Goal: Task Accomplishment & Management: Manage account settings

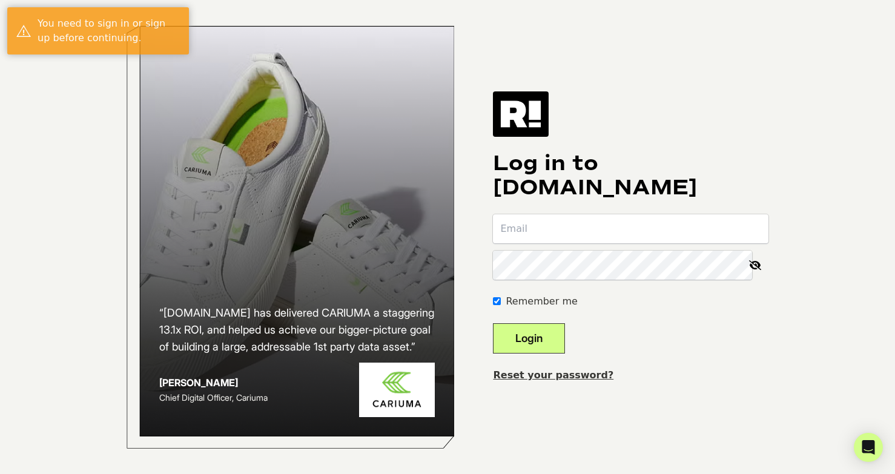
click at [569, 214] on input "email" at bounding box center [631, 228] width 276 height 29
type input "michal.glowacki@spanx.com"
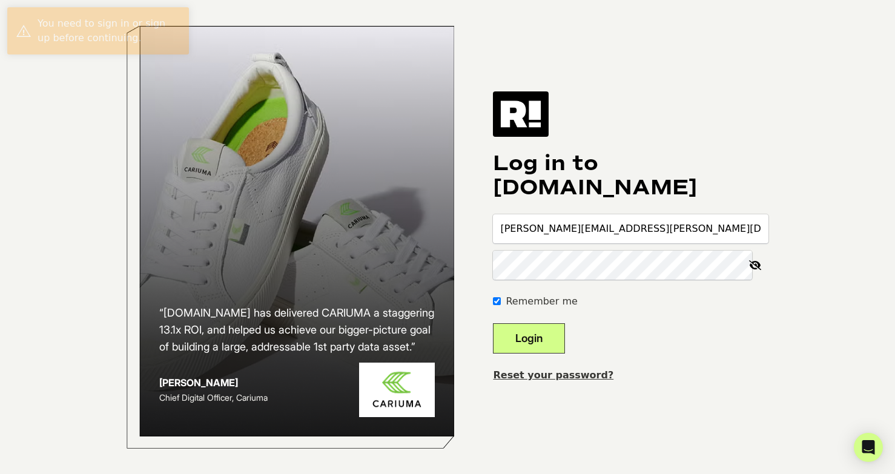
click at [555, 336] on button "Login" at bounding box center [529, 338] width 72 height 30
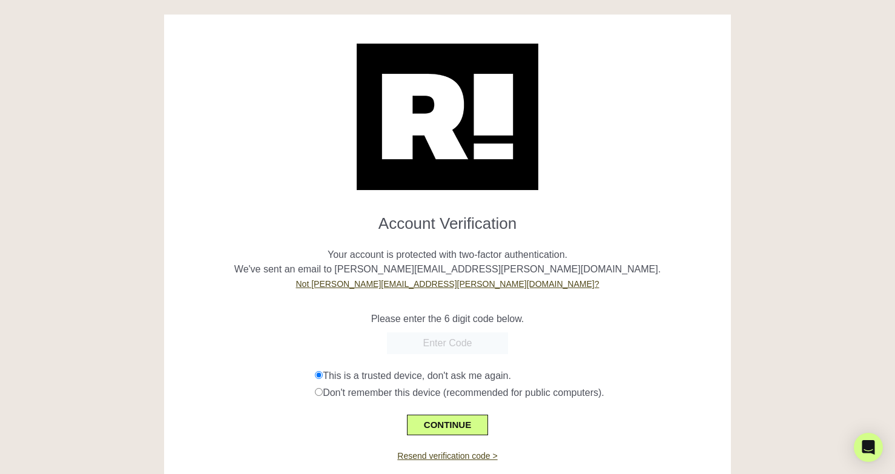
paste input "039599"
type input "039599"
click at [462, 428] on button "CONTINUE" at bounding box center [447, 425] width 81 height 21
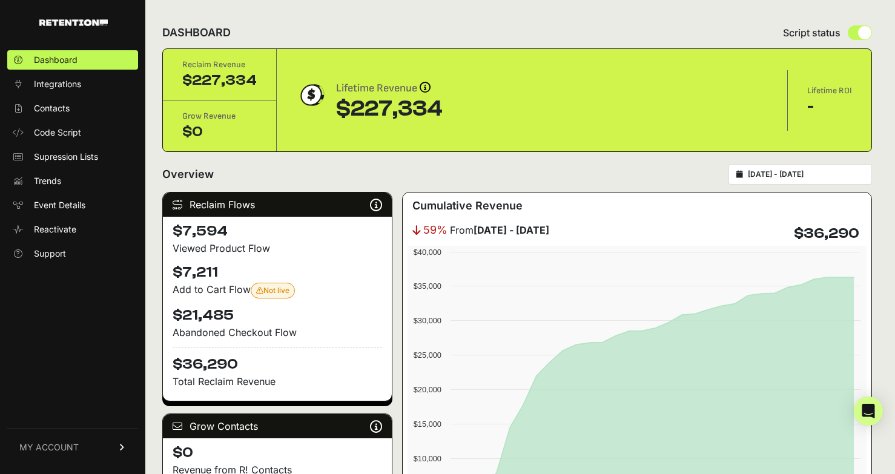
click at [53, 442] on span "MY ACCOUNT" at bounding box center [48, 447] width 59 height 12
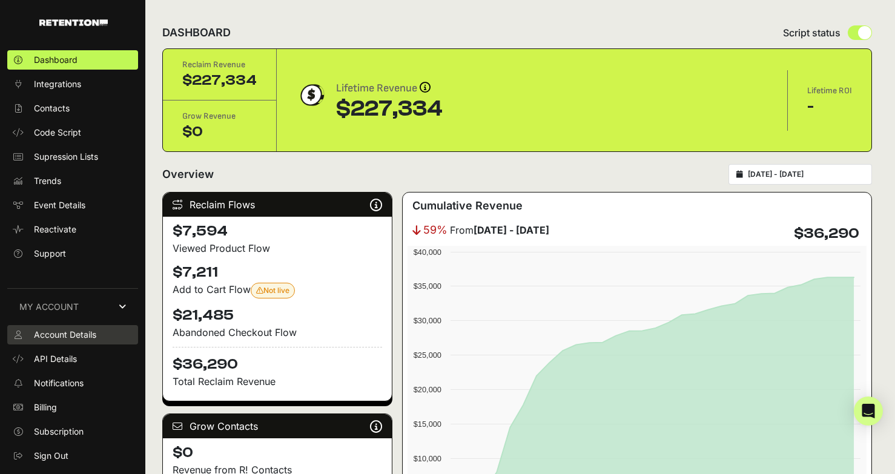
click at [90, 338] on span "Account Details" at bounding box center [65, 335] width 62 height 12
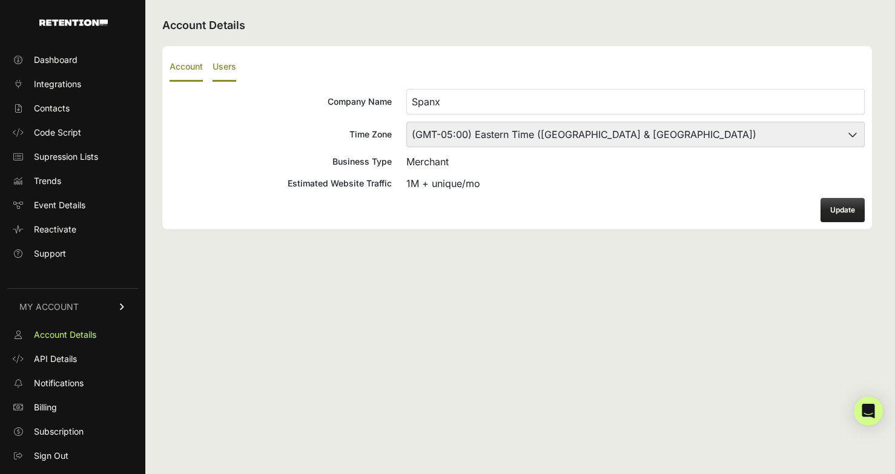
click at [225, 70] on label "Users" at bounding box center [225, 67] width 24 height 28
click at [0, 0] on input "Users" at bounding box center [0, 0] width 0 height 0
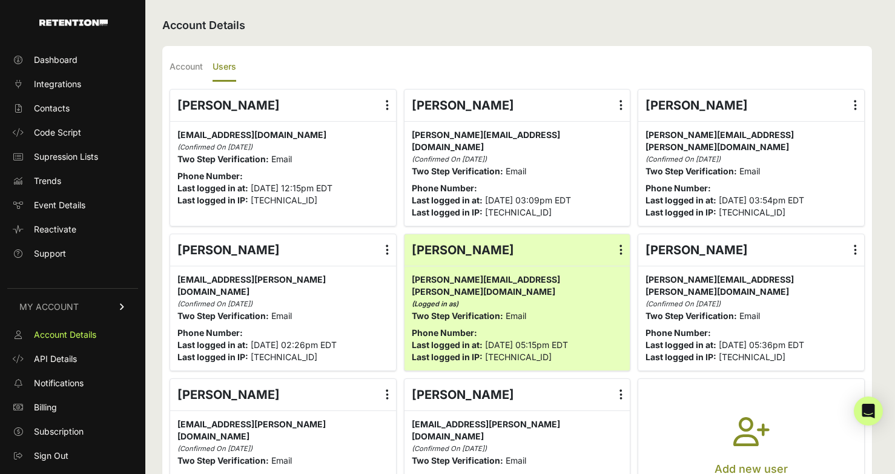
click at [743, 429] on icon "button" at bounding box center [751, 439] width 36 height 44
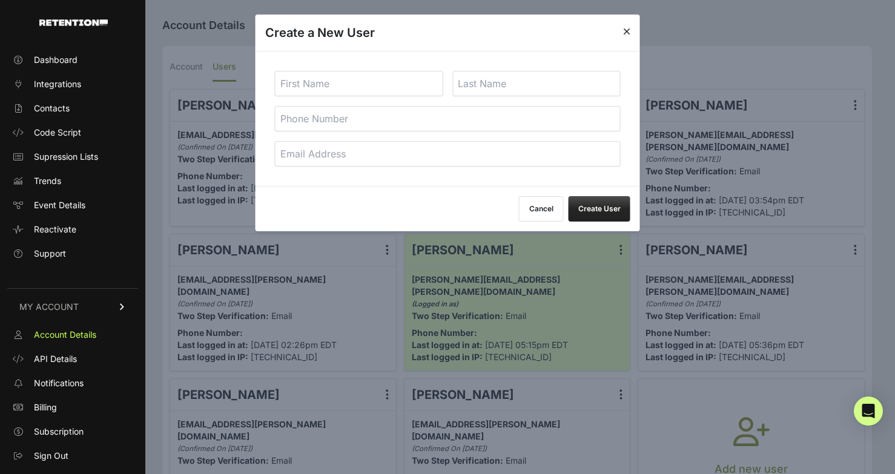
click at [375, 88] on input "text" at bounding box center [359, 83] width 168 height 25
type input "Joe"
click at [428, 161] on input "email" at bounding box center [448, 153] width 346 height 25
paste input "Joe Schulman <Joe.Schulman@spanx.com>"
click at [314, 153] on input "Joe Schulman <Joe.Schulman@spanx.com>" at bounding box center [448, 153] width 346 height 25
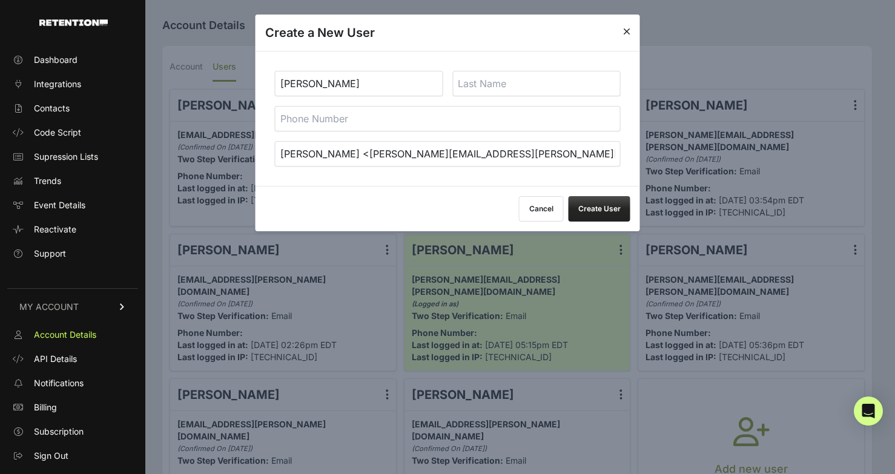
click at [314, 153] on input "Joe Schulman <Joe.Schulman@spanx.com>" at bounding box center [448, 153] width 346 height 25
type input "Joe <Joe.Schulman@spanx.com>"
click at [505, 74] on input "text" at bounding box center [536, 83] width 168 height 25
paste input "Schulman"
type input "Schulman"
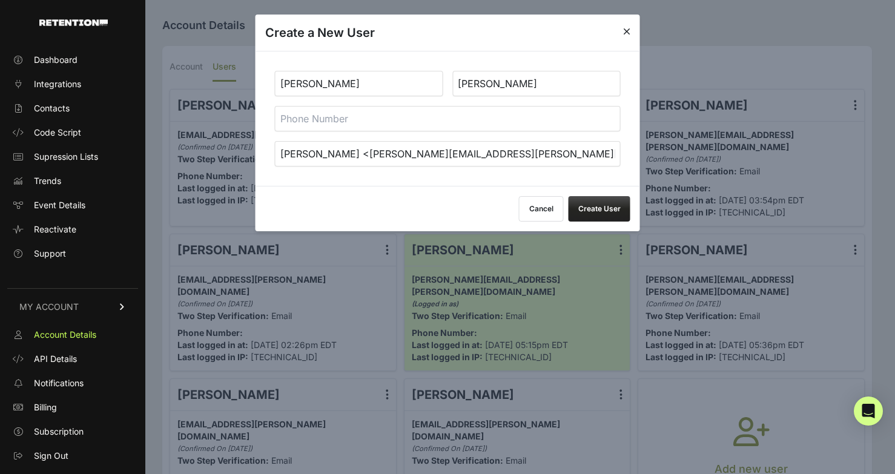
drag, startPoint x: 309, startPoint y: 156, endPoint x: 244, endPoint y: 154, distance: 64.8
click at [244, 154] on body "Dashboard Integrations Contacts Code Script Supression Lists Trends Event Detai…" at bounding box center [447, 272] width 895 height 545
click at [414, 156] on input "Joe.Schulman@spanx.com>" at bounding box center [448, 153] width 346 height 25
type input "Joe.Schulman@spanx.com"
click at [607, 208] on button "Create User" at bounding box center [600, 208] width 62 height 25
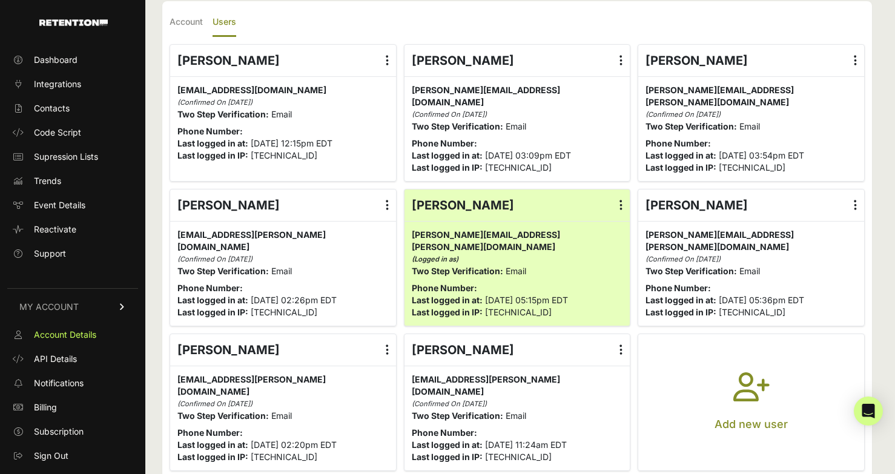
scroll to position [53, 0]
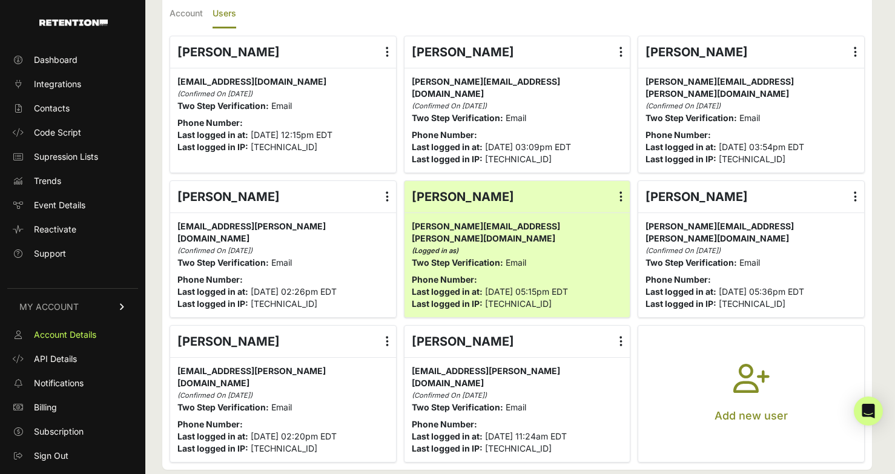
click at [626, 199] on label at bounding box center [621, 196] width 18 height 31
click at [0, 0] on input "radio" at bounding box center [0, 0] width 0 height 0
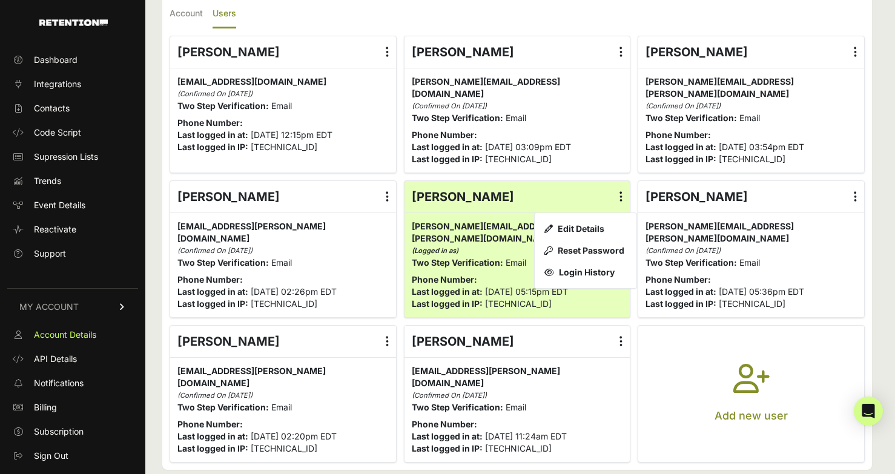
click at [619, 342] on icon at bounding box center [620, 341] width 3 height 12
click at [0, 0] on input "radio" at bounding box center [0, 0] width 0 height 0
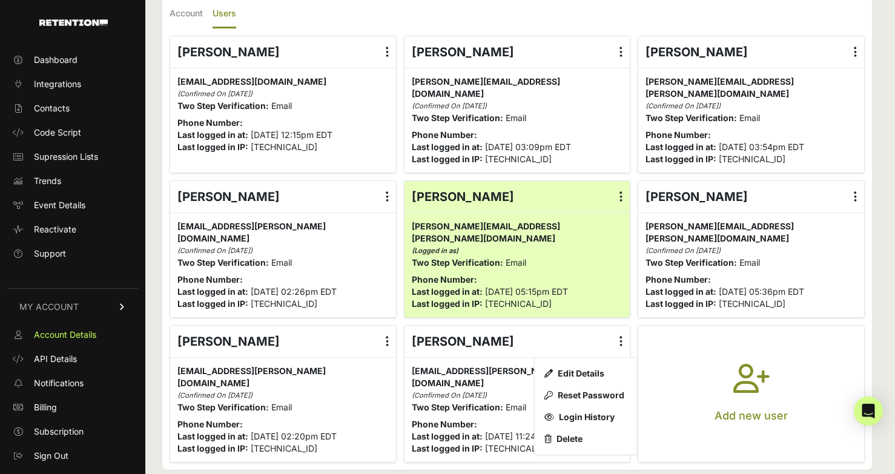
click at [385, 194] on label at bounding box center [387, 196] width 18 height 31
click at [0, 0] on input "radio" at bounding box center [0, 0] width 0 height 0
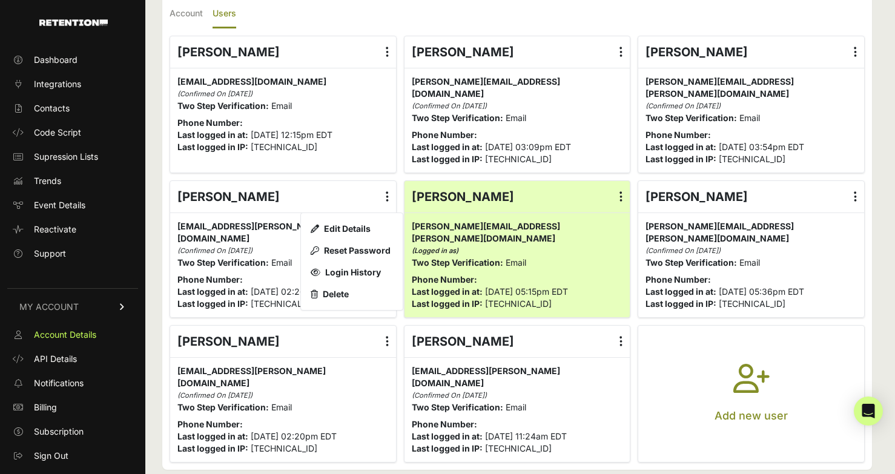
click at [352, 357] on div "[EMAIL_ADDRESS][PERSON_NAME][DOMAIN_NAME] [DOMAIN_NAME][EMAIL_ADDRESS][PERSON_N…" at bounding box center [283, 409] width 226 height 105
click at [81, 131] on link "Code Script" at bounding box center [72, 132] width 131 height 19
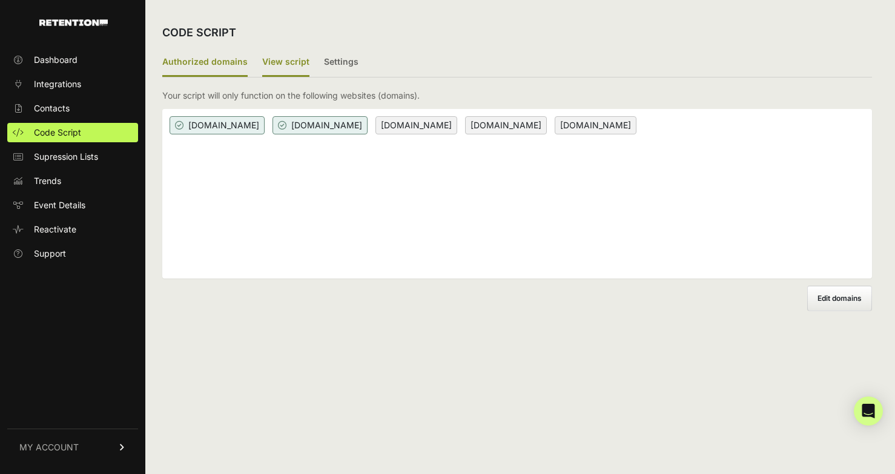
click at [286, 63] on label "View script" at bounding box center [285, 62] width 47 height 28
click at [0, 0] on input "View script" at bounding box center [0, 0] width 0 height 0
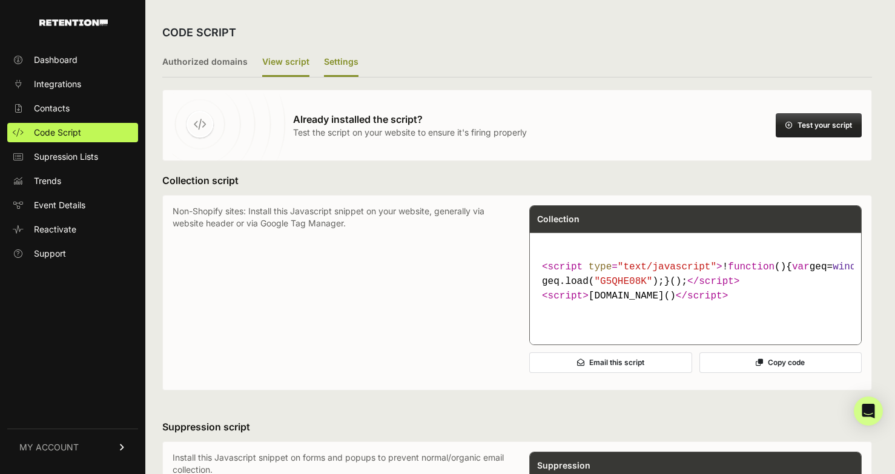
click at [326, 62] on label "Settings" at bounding box center [341, 62] width 35 height 28
click at [0, 0] on input "Settings" at bounding box center [0, 0] width 0 height 0
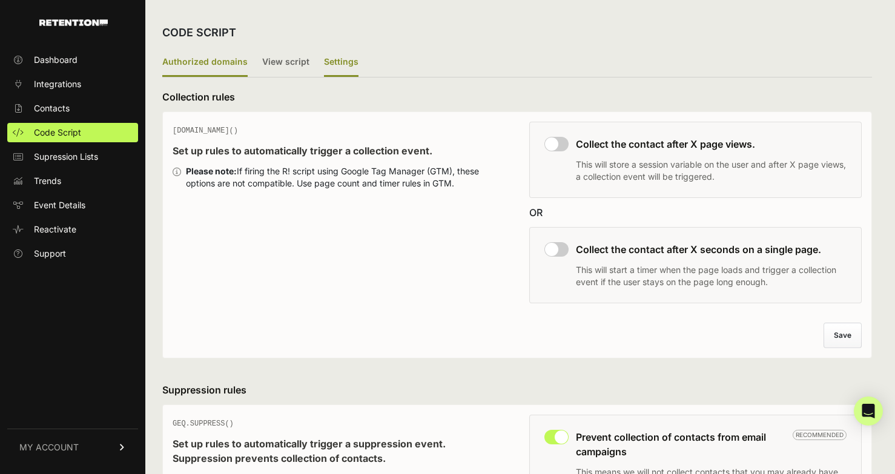
click at [216, 68] on label "Authorized domains" at bounding box center [204, 62] width 85 height 28
click at [0, 0] on input "Authorized domains" at bounding box center [0, 0] width 0 height 0
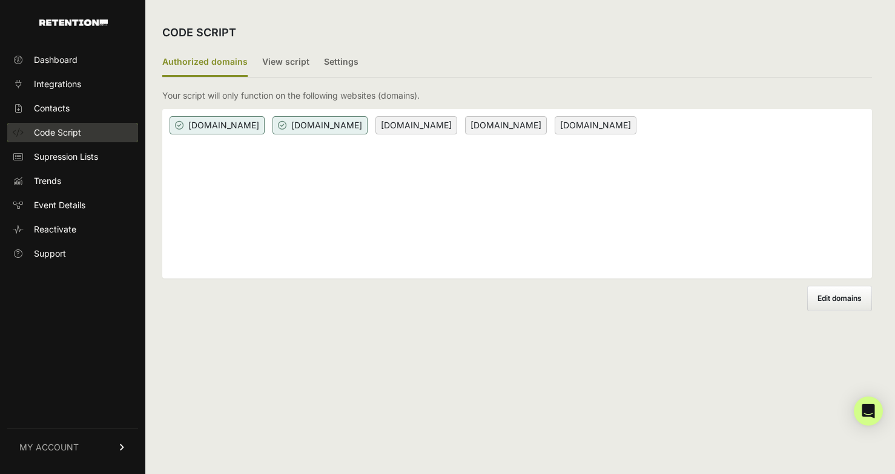
click at [73, 132] on span "Code Script" at bounding box center [57, 133] width 47 height 12
click at [70, 444] on span "MY ACCOUNT" at bounding box center [48, 447] width 59 height 12
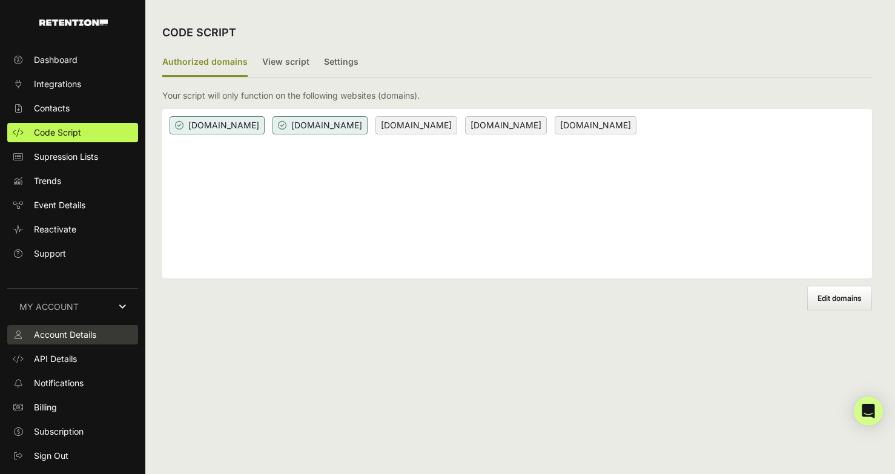
click at [81, 335] on span "Account Details" at bounding box center [65, 335] width 62 height 12
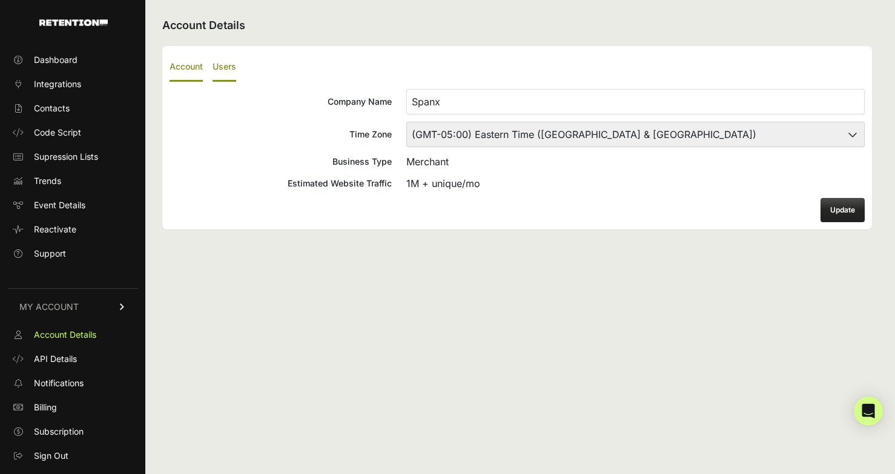
click at [228, 60] on label "Users" at bounding box center [225, 67] width 24 height 28
click at [0, 0] on input "Users" at bounding box center [0, 0] width 0 height 0
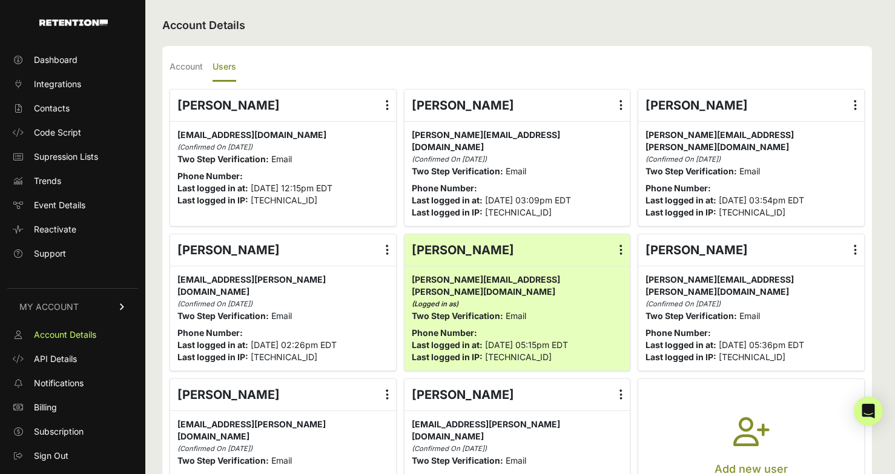
scroll to position [68, 0]
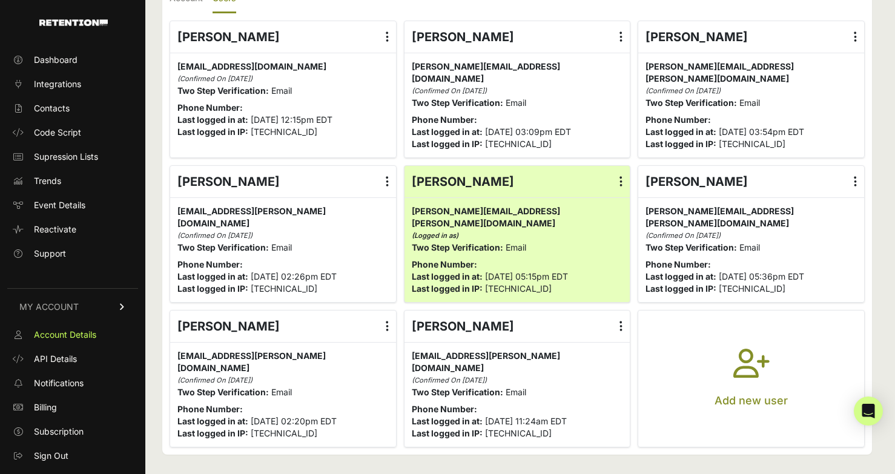
click at [624, 320] on label at bounding box center [621, 326] width 18 height 31
click at [0, 0] on input "radio" at bounding box center [0, 0] width 0 height 0
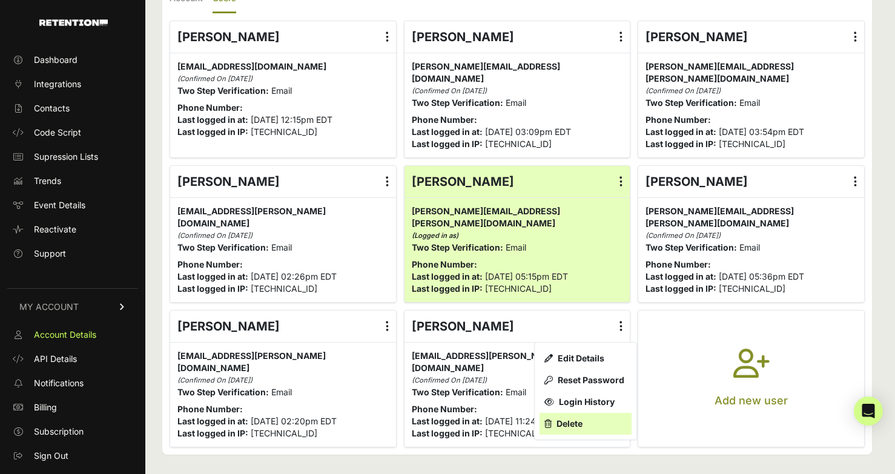
click at [579, 424] on link "Delete" at bounding box center [586, 424] width 92 height 22
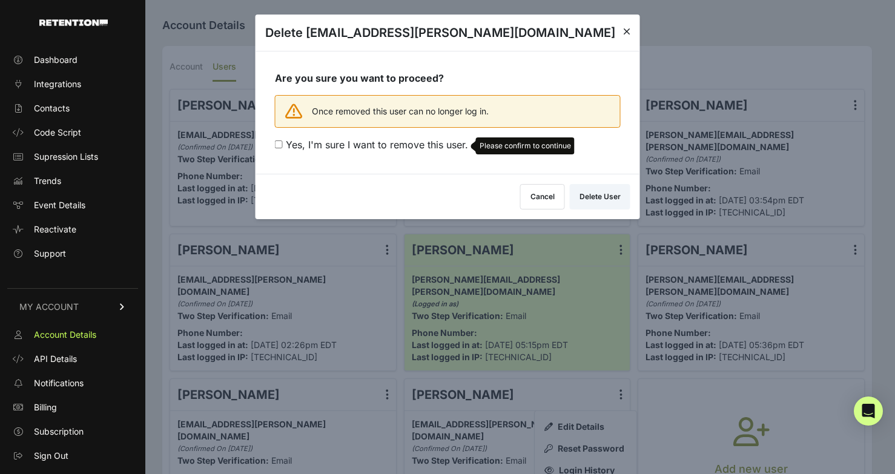
click at [355, 145] on span "Yes, I'm sure I want to remove this user." at bounding box center [377, 145] width 182 height 12
click at [283, 145] on input "Yes, I'm sure I want to remove this user. Please confirm to continue" at bounding box center [279, 144] width 8 height 8
checkbox input "true"
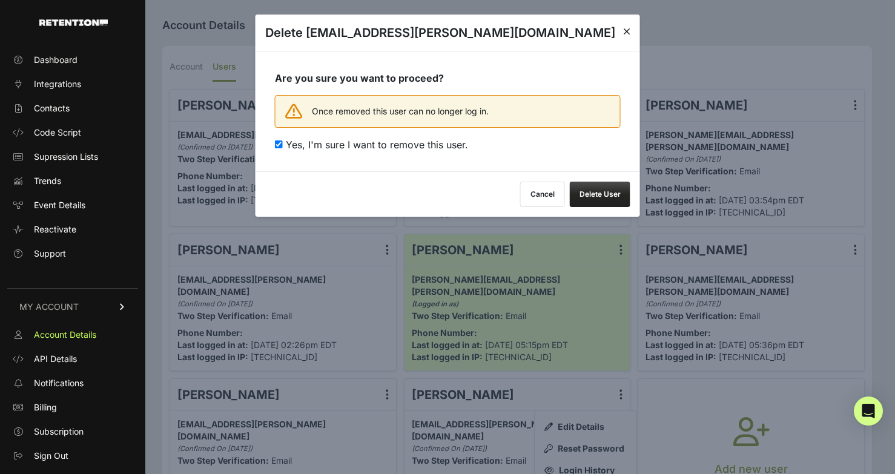
click at [600, 194] on button "Delete User" at bounding box center [600, 194] width 61 height 25
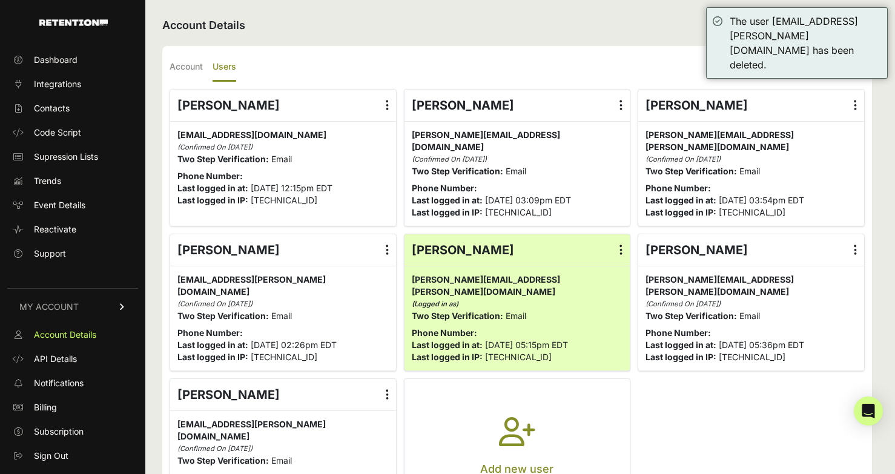
click at [549, 403] on button "Add new user" at bounding box center [518, 447] width 226 height 136
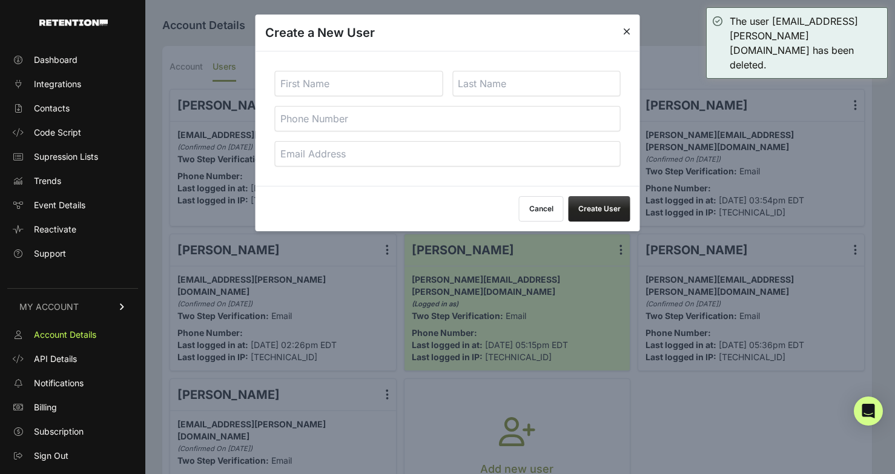
click at [409, 148] on input "email" at bounding box center [448, 153] width 346 height 25
paste input "[PERSON_NAME]"
type input "[PERSON_NAME]"
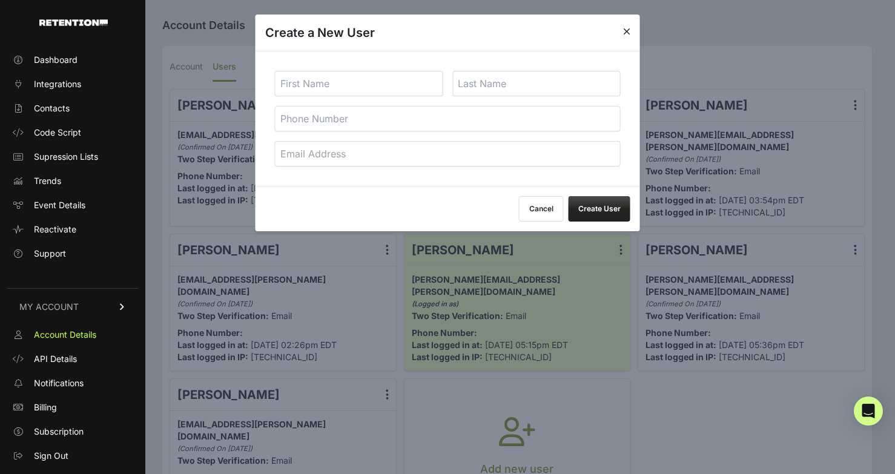
paste input "[PERSON_NAME] <[PERSON_NAME][EMAIL_ADDRESS][PERSON_NAME][DOMAIN_NAME]>"
drag, startPoint x: 354, startPoint y: 151, endPoint x: 217, endPoint y: 158, distance: 137.0
click at [217, 158] on body "Dashboard Integrations Contacts Code Script Supression Lists Trends Event Detai…" at bounding box center [447, 272] width 895 height 545
click at [305, 158] on input "[PERSON_NAME] <[PERSON_NAME][EMAIL_ADDRESS][PERSON_NAME][DOMAIN_NAME]>" at bounding box center [448, 153] width 346 height 25
click at [292, 158] on input "[PERSON_NAME] <[PERSON_NAME][EMAIL_ADDRESS][PERSON_NAME][DOMAIN_NAME]>" at bounding box center [448, 153] width 346 height 25
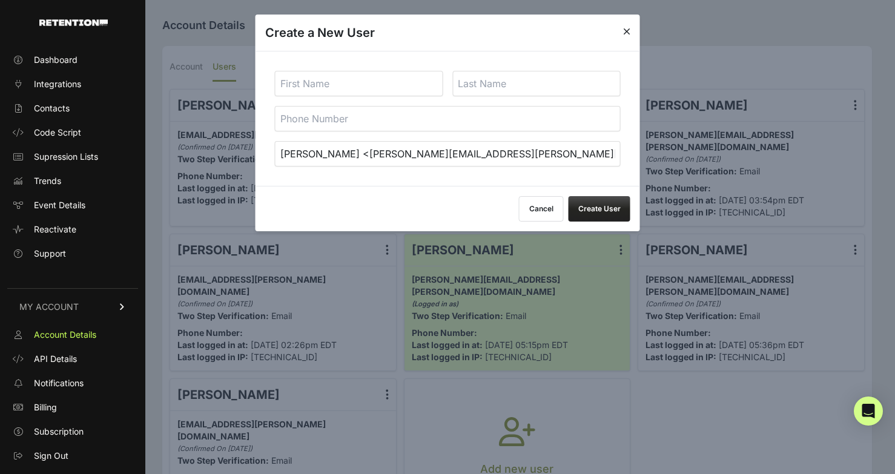
click at [292, 158] on input "[PERSON_NAME] <[PERSON_NAME][EMAIL_ADDRESS][PERSON_NAME][DOMAIN_NAME]>" at bounding box center [448, 153] width 346 height 25
type input "[PERSON_NAME] <[PERSON_NAME][EMAIL_ADDRESS][PERSON_NAME][DOMAIN_NAME]>"
click at [318, 84] on input "text" at bounding box center [359, 83] width 168 height 25
paste input "[PERSON_NAME]"
type input "Joe"
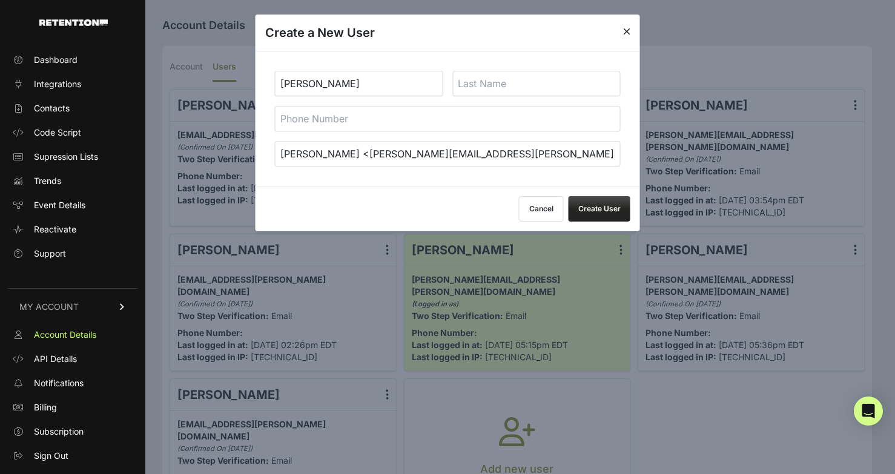
click at [296, 148] on input "Schulman <Joe.Schulman@spanx.com>" at bounding box center [448, 153] width 346 height 25
type input "<Joe.Schulman@spanx.com>"
click at [509, 74] on input "text" at bounding box center [536, 83] width 168 height 25
paste input "Schulman"
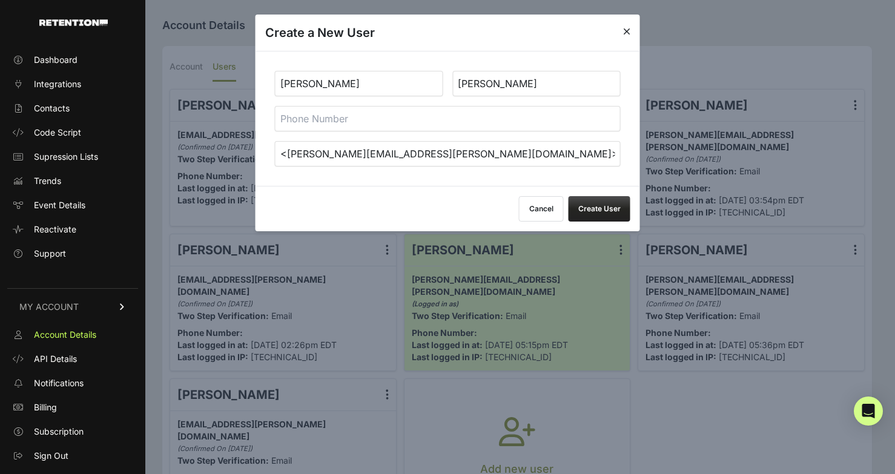
type input "Schulman"
drag, startPoint x: 413, startPoint y: 153, endPoint x: 285, endPoint y: 157, distance: 128.4
click at [285, 157] on input "<Joe.Schulman@spanx.com>" at bounding box center [448, 153] width 346 height 25
type input "<>"
paste input "Joe.Schulman@spanx.com"
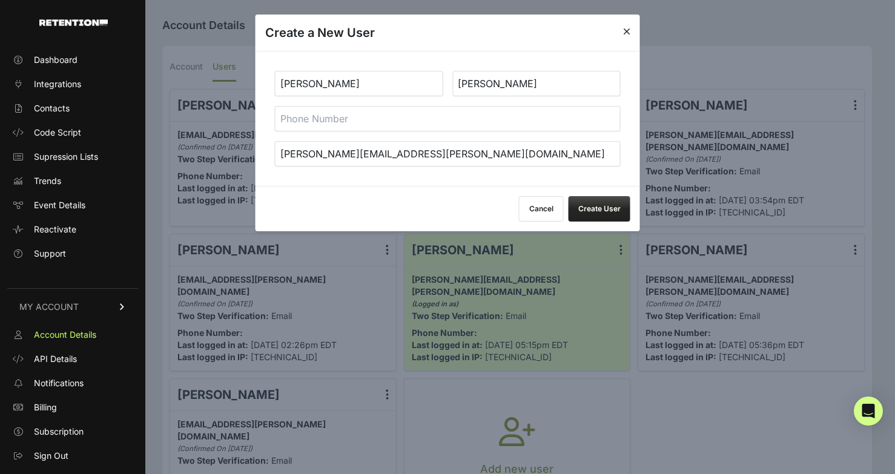
type input "Joe.Schulman@spanx.com"
click at [609, 208] on button "Create User" at bounding box center [600, 208] width 62 height 25
